Goal: Information Seeking & Learning: Learn about a topic

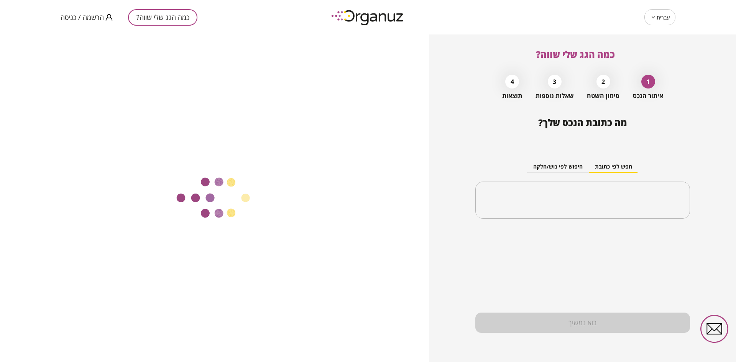
click at [92, 17] on span "הרשמה / כניסה" at bounding box center [82, 17] width 43 height 8
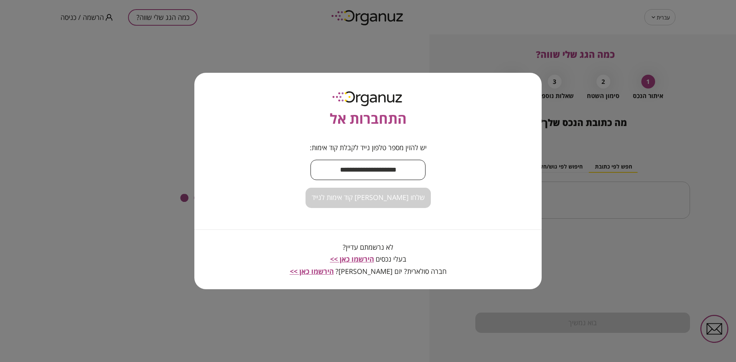
click at [346, 170] on input "text" at bounding box center [367, 170] width 115 height 23
type input "**********"
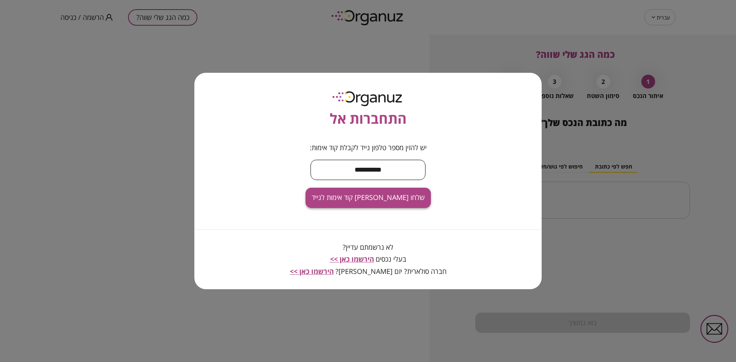
click at [378, 205] on button "שלחו [PERSON_NAME] קוד אימות לנייד" at bounding box center [367, 198] width 125 height 20
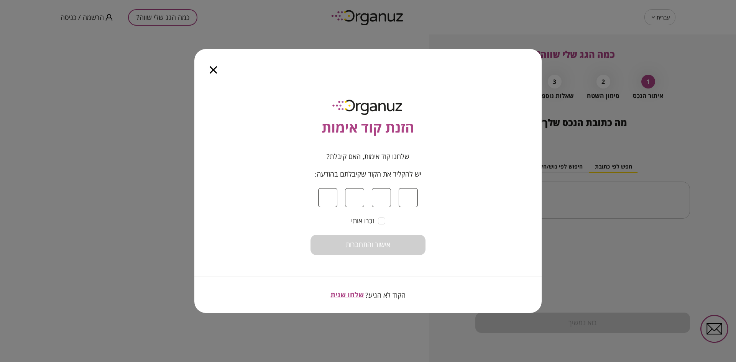
type input "*"
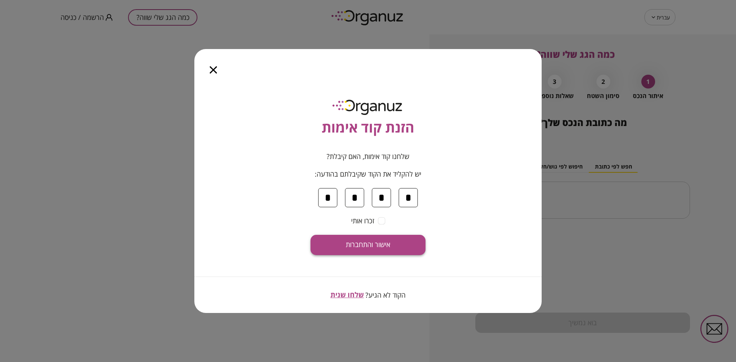
type input "*"
click at [383, 245] on span "אישור והתחברות" at bounding box center [368, 245] width 44 height 8
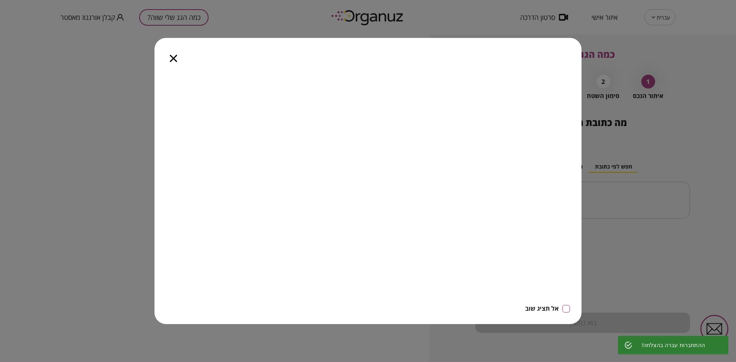
click at [176, 59] on icon "button" at bounding box center [173, 58] width 7 height 7
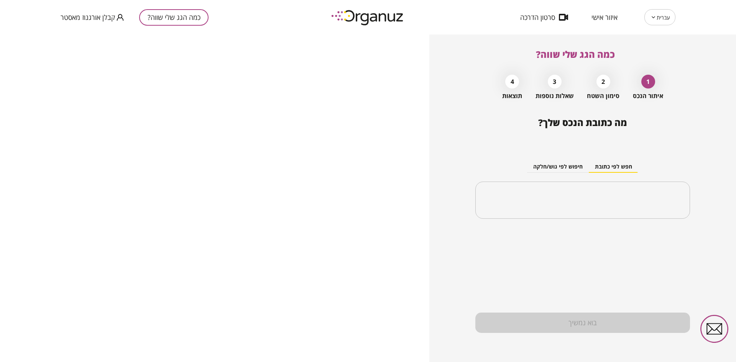
click at [598, 14] on span "איזור אישי" at bounding box center [604, 17] width 26 height 8
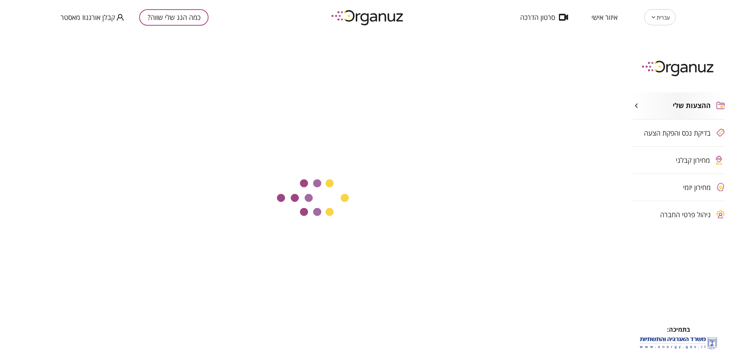
drag, startPoint x: 679, startPoint y: 160, endPoint x: 638, endPoint y: 147, distance: 42.9
click at [680, 161] on span "מחירון קבלני" at bounding box center [692, 160] width 34 height 8
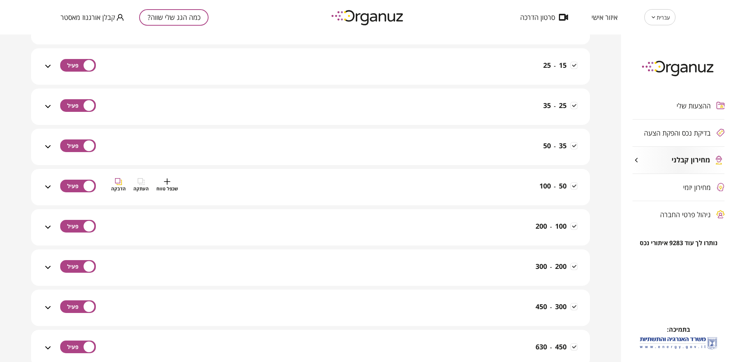
scroll to position [374, 0]
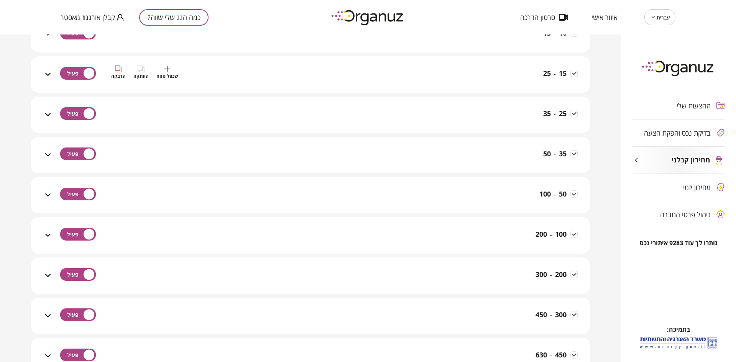
click at [441, 74] on div "15 - 25 שכפל טווח העתקה הדבקה" at bounding box center [314, 79] width 525 height 27
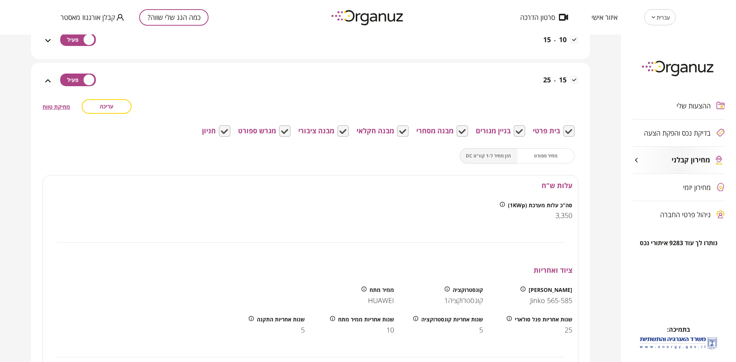
scroll to position [354, 0]
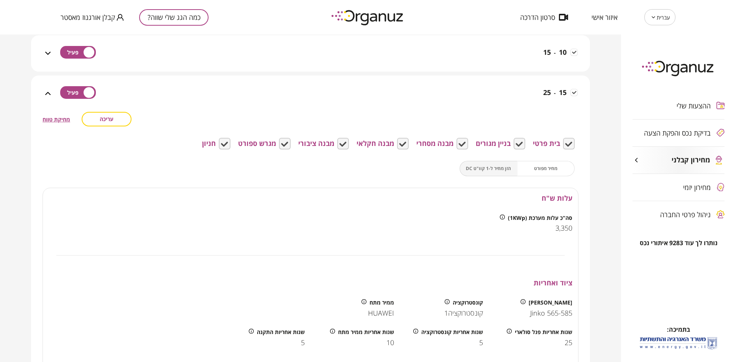
click at [118, 120] on button "עריכה" at bounding box center [107, 119] width 50 height 15
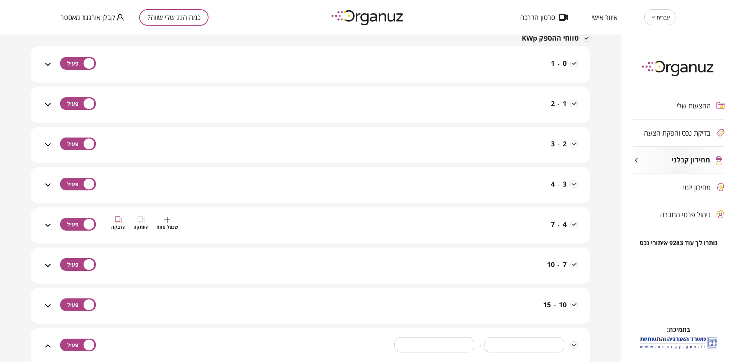
scroll to position [96, 0]
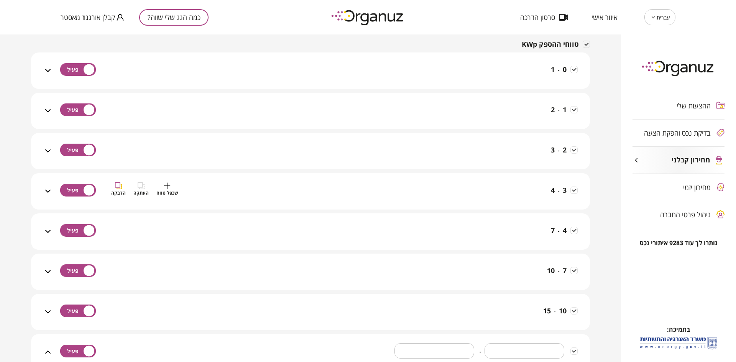
click at [394, 189] on div "3 - 4 שכפל טווח העתקה הדבקה" at bounding box center [314, 195] width 525 height 27
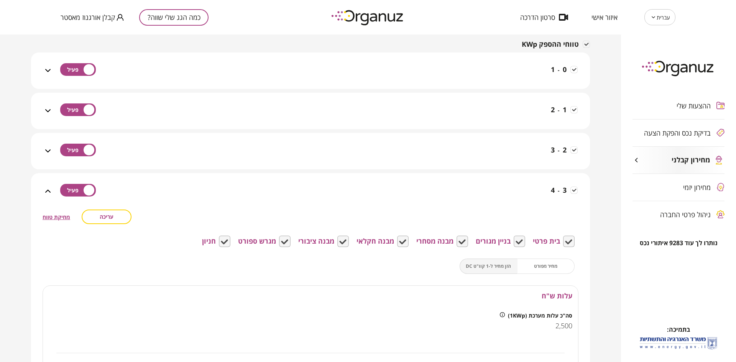
click at [116, 214] on button "עריכה" at bounding box center [107, 217] width 50 height 15
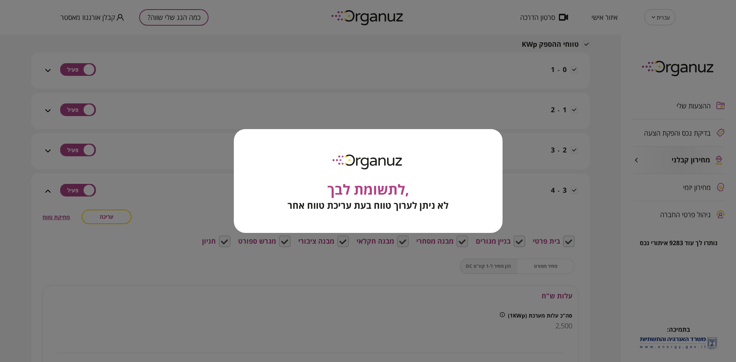
click at [204, 184] on div ",לתשומת לבך לא ניתן לערוך טווח בעת עריכת טווח אחר" at bounding box center [368, 181] width 736 height 362
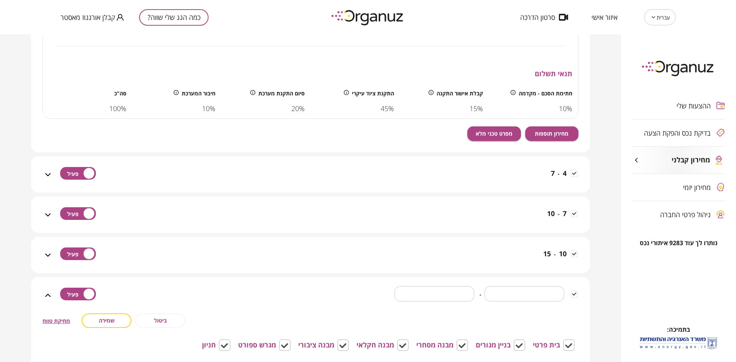
scroll to position [690, 0]
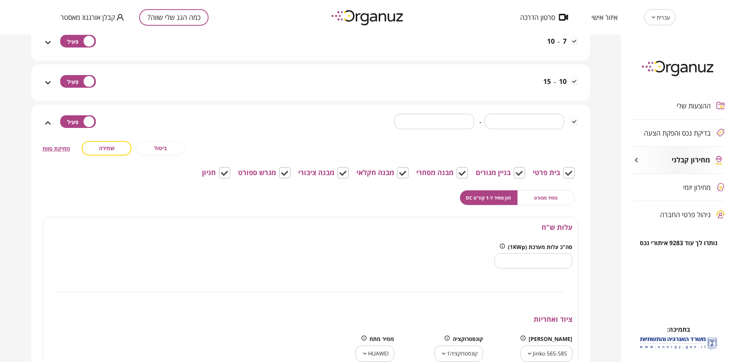
click at [164, 145] on span "ביטול" at bounding box center [160, 148] width 13 height 7
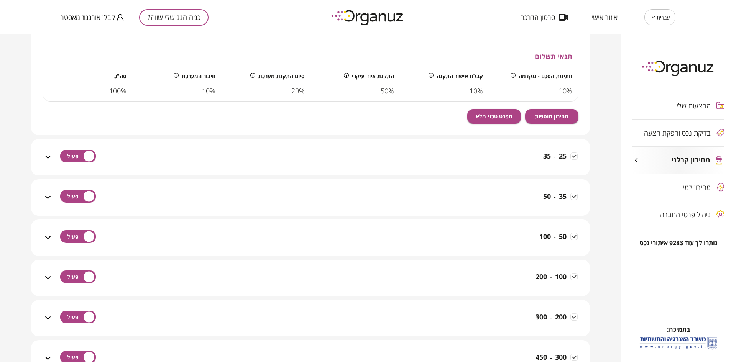
scroll to position [1073, 0]
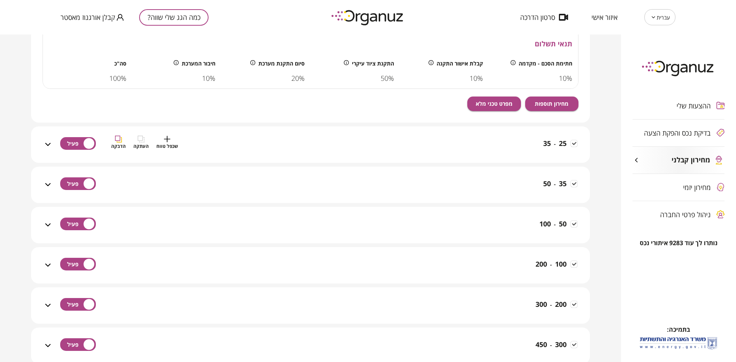
click at [420, 147] on div "25 - 35 שכפל טווח העתקה הדבקה" at bounding box center [314, 149] width 525 height 27
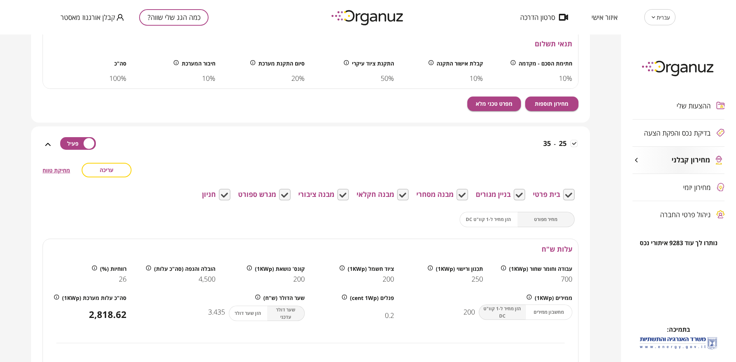
click at [116, 171] on button "עריכה" at bounding box center [107, 170] width 50 height 15
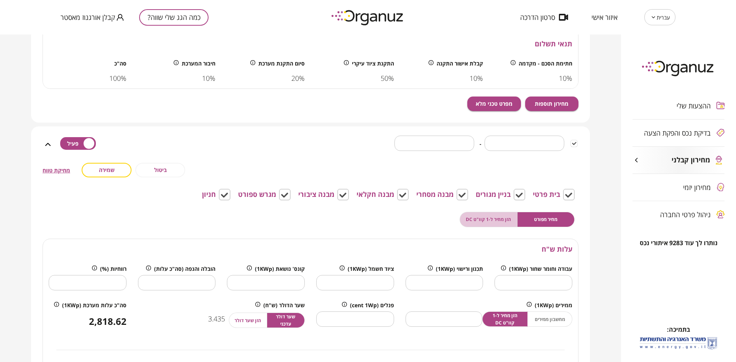
click at [487, 220] on span "הזן מחיר ל-1 קוו"ט DC" at bounding box center [487, 219] width 45 height 7
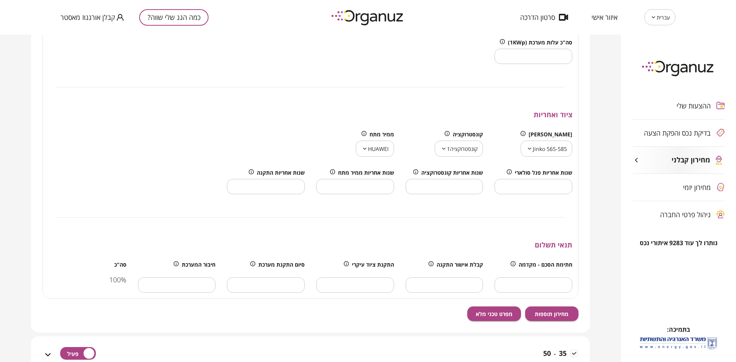
scroll to position [1303, 0]
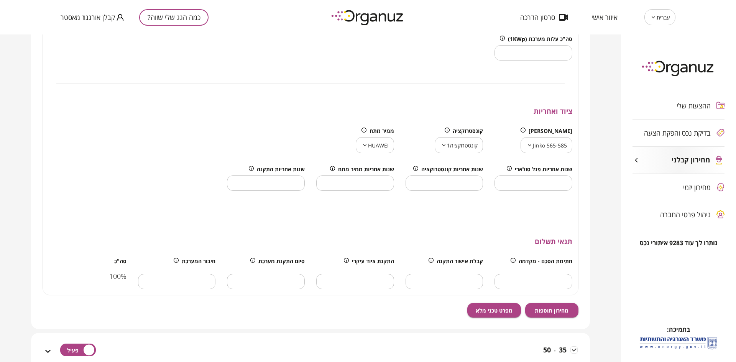
click at [533, 149] on body "עברית ** ​ איזור אישי סרטון הדרכה כמה הגג שלי שווה? קבלן אורגנוז מאסטר ההצעות ש…" at bounding box center [368, 181] width 736 height 362
click at [451, 144] on div at bounding box center [368, 181] width 736 height 362
click at [451, 144] on body "עברית ** ​ איזור אישי סרטון הדרכה כמה הגג שלי שווה? קבלן אורגנוז מאסטר ההצעות ש…" at bounding box center [368, 181] width 736 height 362
click at [374, 147] on div at bounding box center [368, 181] width 736 height 362
click at [374, 147] on body "עברית ** ​ איזור אישי סרטון הדרכה כמה הגג שלי שווה? קבלן אורגנוז מאסטר ההצעות ש…" at bounding box center [368, 181] width 736 height 362
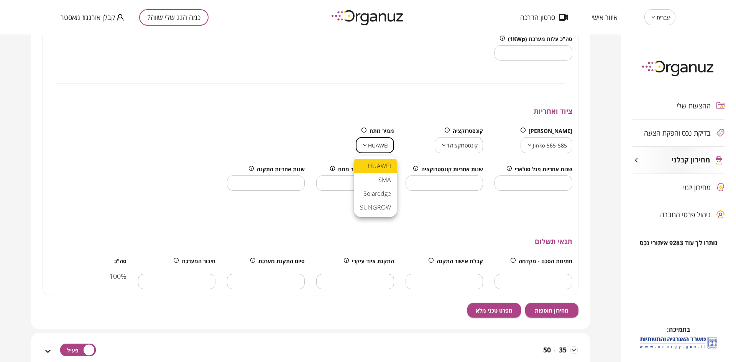
click at [408, 95] on div at bounding box center [368, 181] width 736 height 362
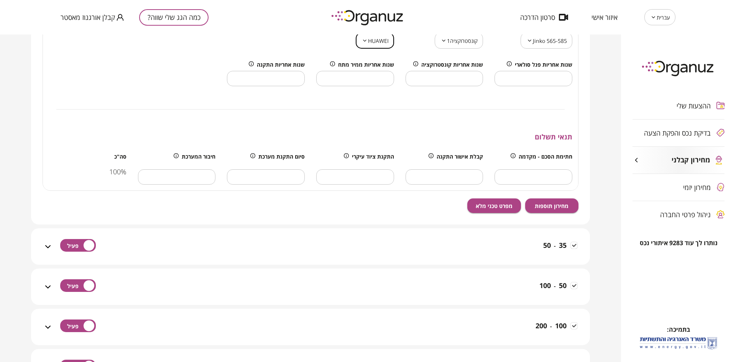
scroll to position [1408, 0]
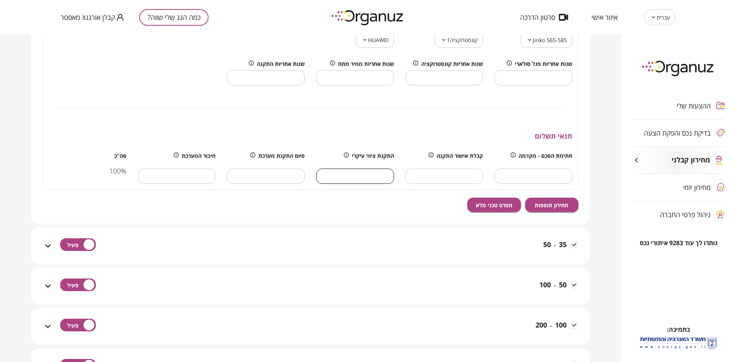
drag, startPoint x: 375, startPoint y: 180, endPoint x: 418, endPoint y: 175, distance: 43.6
click at [418, 175] on div "חתימת הסכם - מקדמה ** ​ קבלת אישור התקנה ** ​ התקנת ציוד עיקרי ** ​ סיום התקנת …" at bounding box center [310, 168] width 535 height 43
drag, startPoint x: 457, startPoint y: 178, endPoint x: 504, endPoint y: 179, distance: 46.8
click at [504, 179] on div "חתימת הסכם - מקדמה ** ​ קבלת אישור התקנה ** ​ התקנת ציוד עיקרי ** ​ סיום התקנת …" at bounding box center [310, 168] width 535 height 43
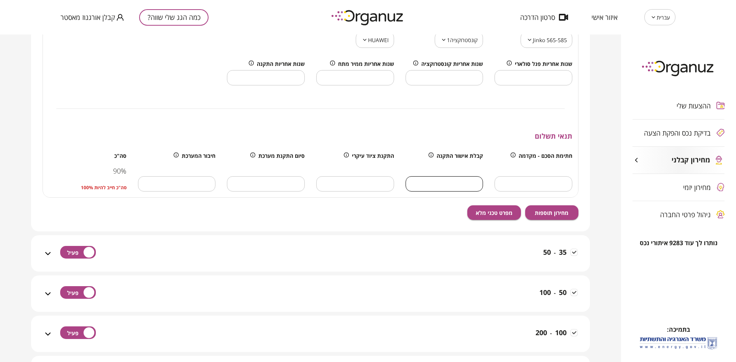
click at [427, 177] on input "*" at bounding box center [444, 184] width 78 height 23
type input "*"
drag, startPoint x: 281, startPoint y: 185, endPoint x: 295, endPoint y: 185, distance: 14.6
click at [295, 185] on input "**" at bounding box center [266, 184] width 78 height 23
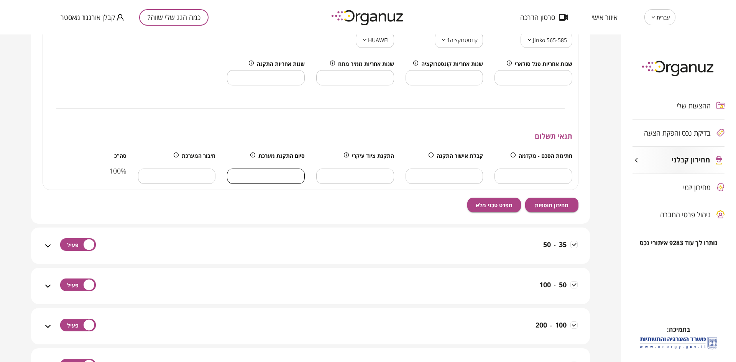
type input "**"
drag, startPoint x: 448, startPoint y: 180, endPoint x: 506, endPoint y: 182, distance: 57.9
click at [506, 182] on div "חתימת הסכם - מקדמה ** ​ קבלת אישור התקנה * ​ התקנת ציוד עיקרי ** ​ סיום התקנת מ…" at bounding box center [310, 168] width 535 height 43
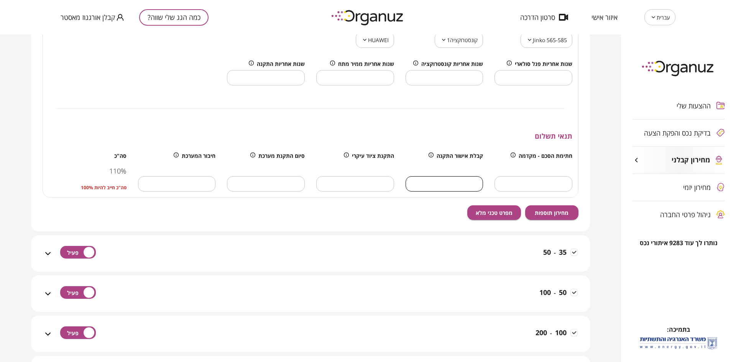
type input "**"
drag, startPoint x: 280, startPoint y: 182, endPoint x: 295, endPoint y: 185, distance: 15.6
click at [295, 185] on input "**" at bounding box center [266, 184] width 78 height 23
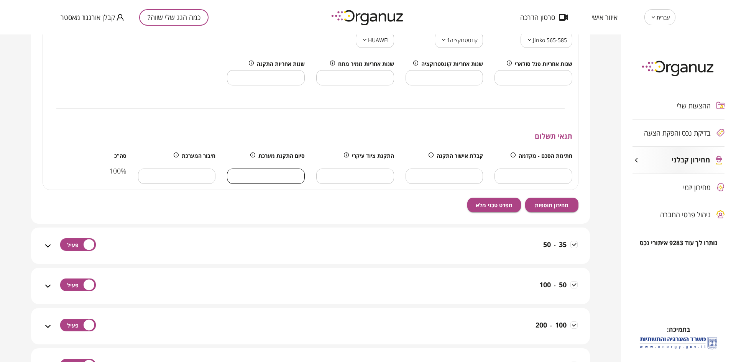
type input "**"
click at [159, 106] on div "**********" at bounding box center [311, 46] width 536 height 287
click at [560, 208] on span "מחירון תוספות" at bounding box center [551, 205] width 34 height 7
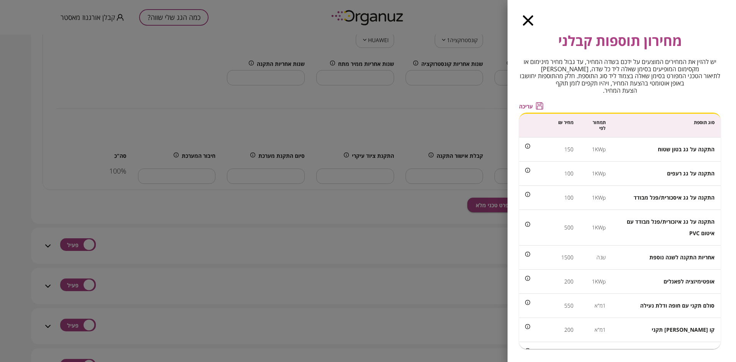
click at [528, 107] on span "עריכה" at bounding box center [526, 106] width 14 height 7
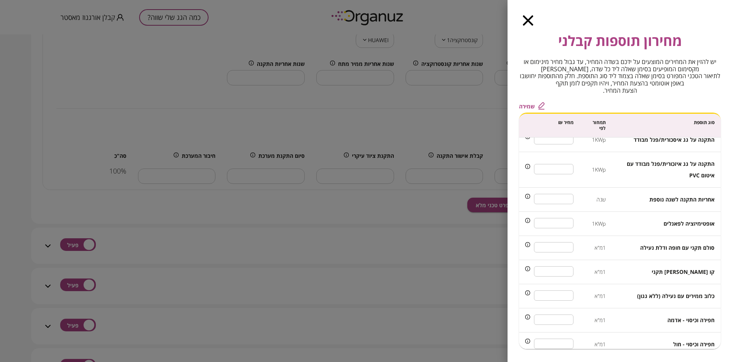
scroll to position [67, 0]
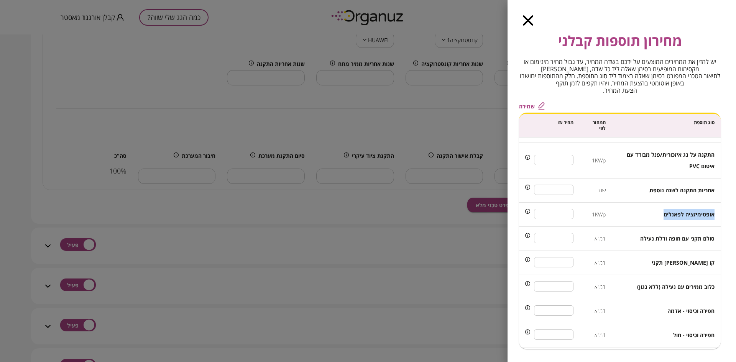
drag, startPoint x: 664, startPoint y: 217, endPoint x: 716, endPoint y: 218, distance: 51.3
click at [716, 218] on td "אופטימיזציה לפאנלים" at bounding box center [665, 215] width 109 height 24
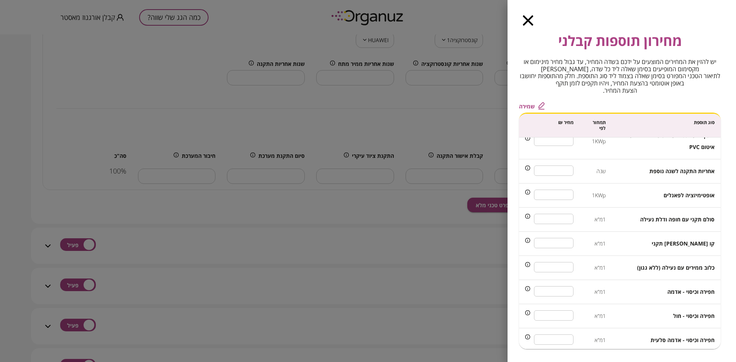
click at [659, 243] on td "קו [PERSON_NAME] תקני" at bounding box center [665, 244] width 109 height 24
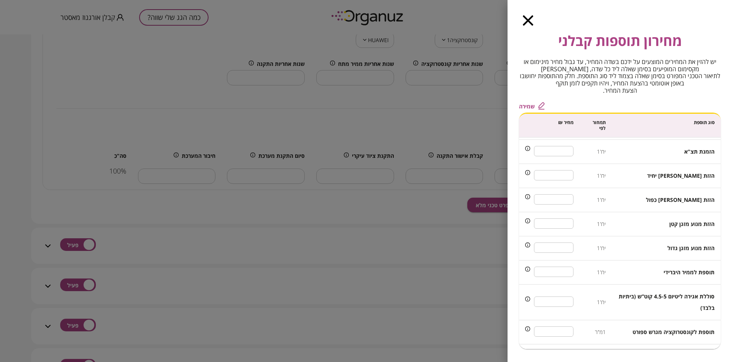
scroll to position [560, 0]
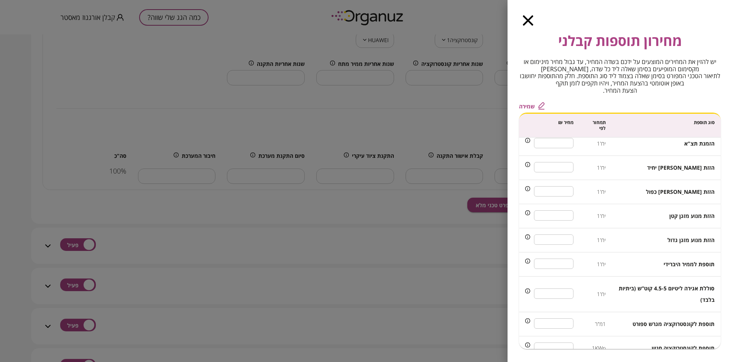
click at [528, 20] on icon "button" at bounding box center [528, 20] width 10 height 10
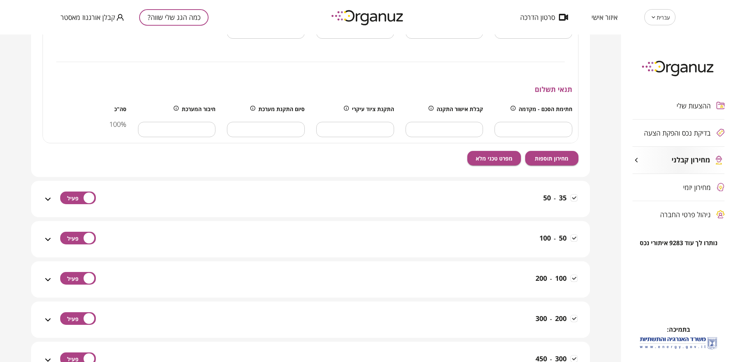
scroll to position [1456, 0]
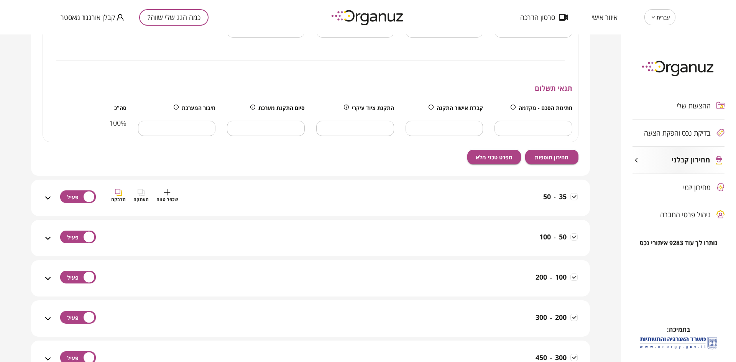
click at [380, 196] on div "35 - 50 שכפל טווח העתקה הדבקה" at bounding box center [314, 202] width 525 height 27
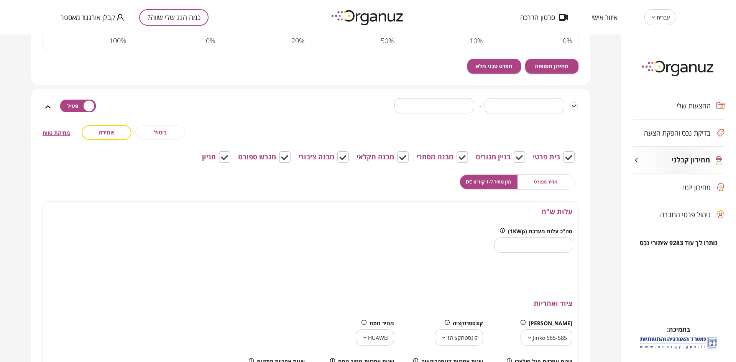
scroll to position [1101, 0]
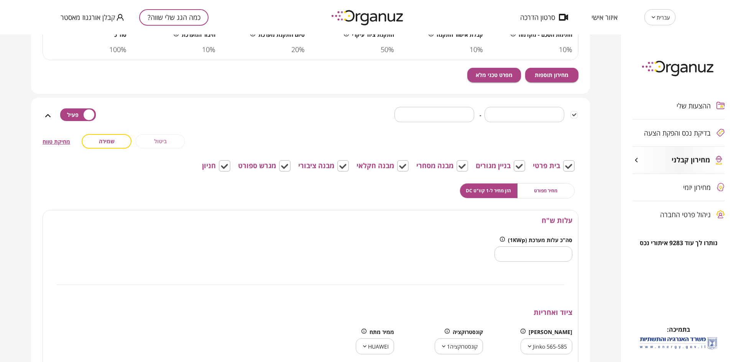
click at [154, 143] on button "ביטול" at bounding box center [160, 141] width 50 height 15
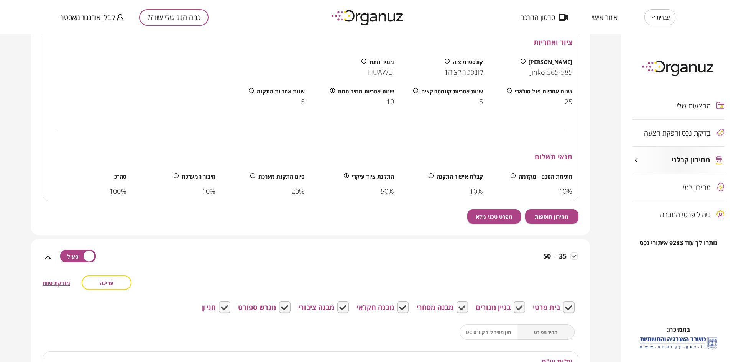
scroll to position [1417, 0]
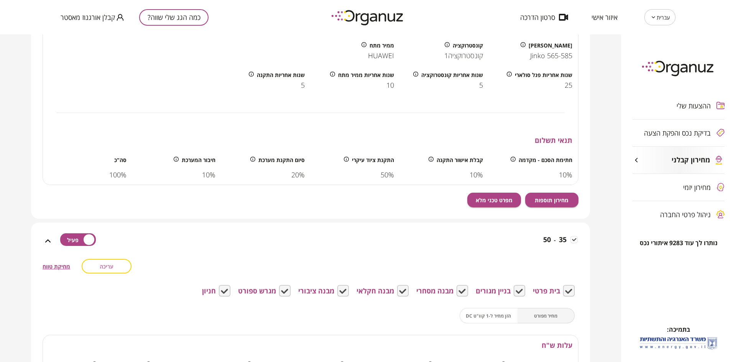
click at [113, 264] on span "עריכה" at bounding box center [107, 266] width 14 height 7
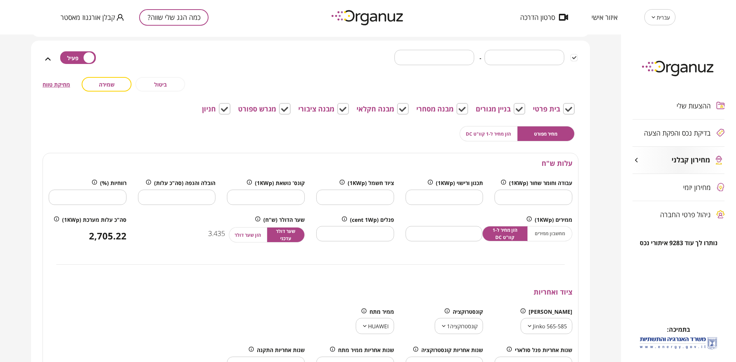
click at [494, 133] on span "הזן מחיר ל-1 קוו"ט DC" at bounding box center [487, 133] width 45 height 7
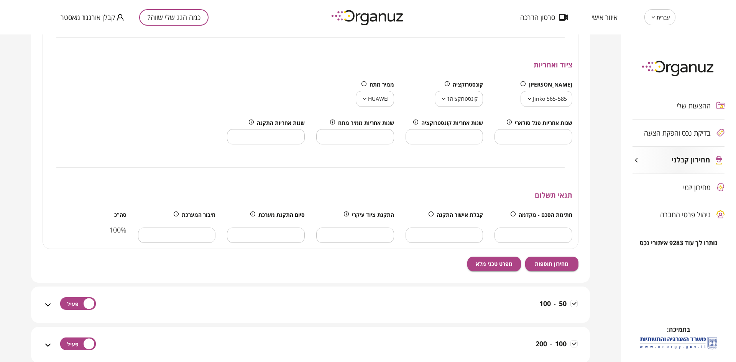
scroll to position [1791, 0]
click at [541, 256] on button "מחירון תוספות" at bounding box center [552, 263] width 54 height 15
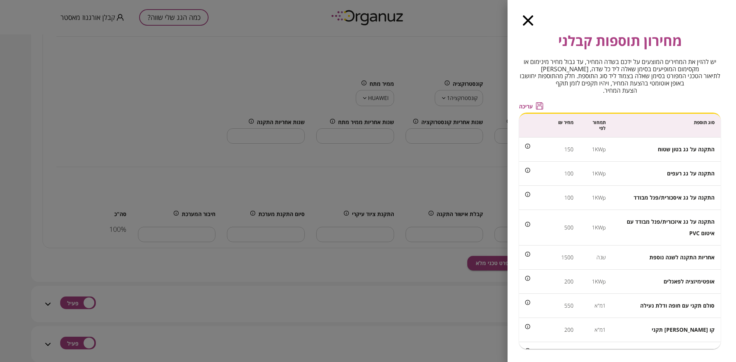
click at [527, 20] on icon "button" at bounding box center [528, 20] width 10 height 10
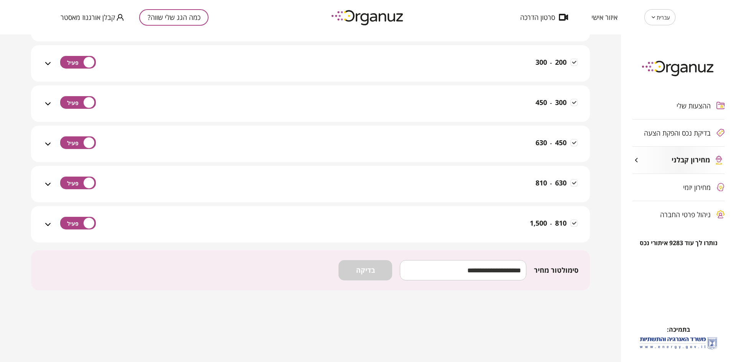
scroll to position [2113, 0]
click at [468, 272] on input "number" at bounding box center [463, 269] width 126 height 23
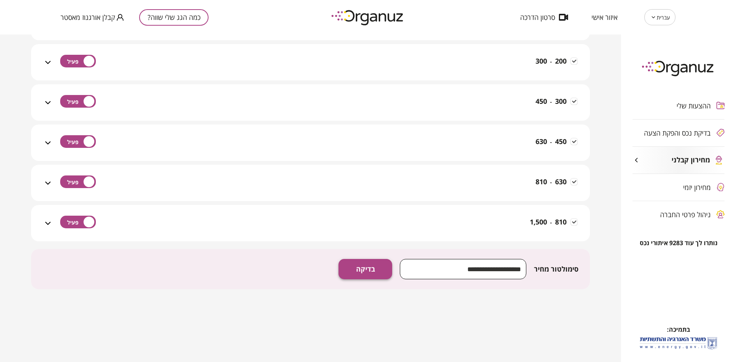
type input "*****"
click at [355, 262] on button "בדיקה" at bounding box center [365, 269] width 54 height 20
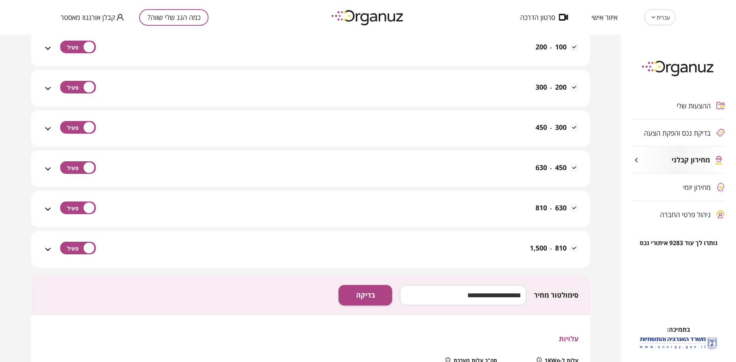
scroll to position [2087, 0]
